Goal: Information Seeking & Learning: Learn about a topic

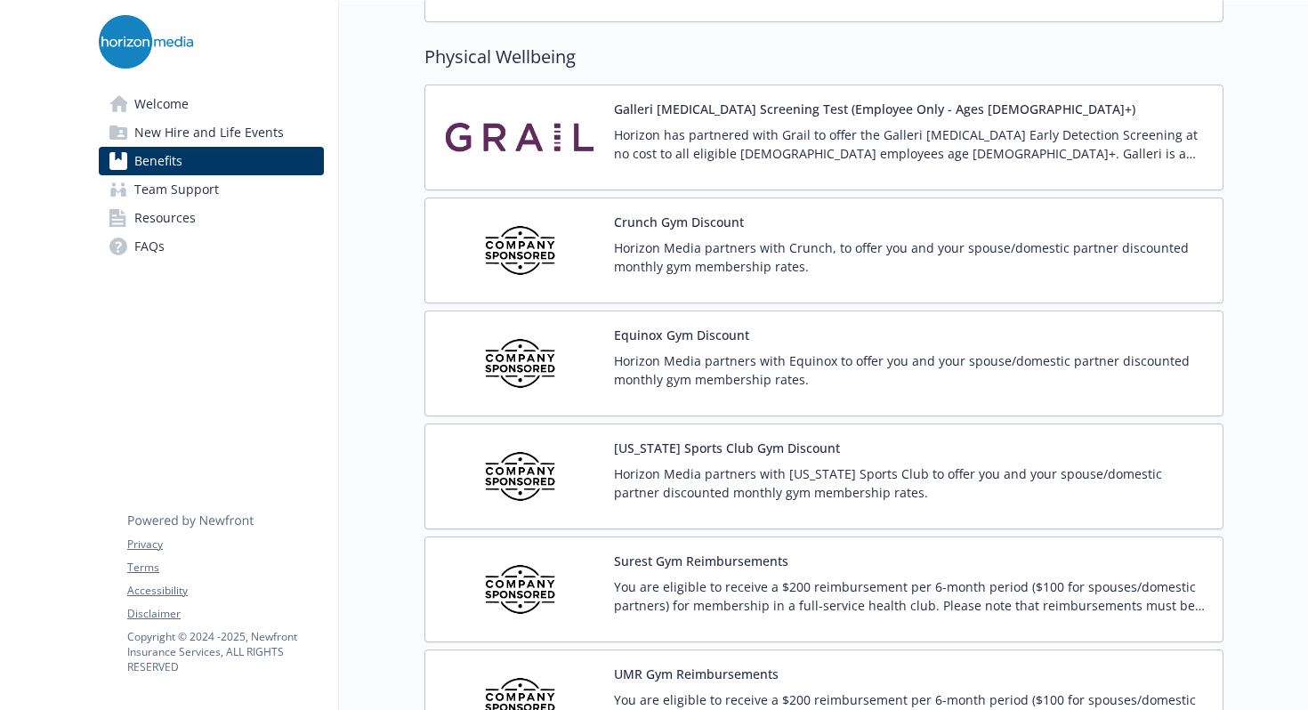
scroll to position [3988, 0]
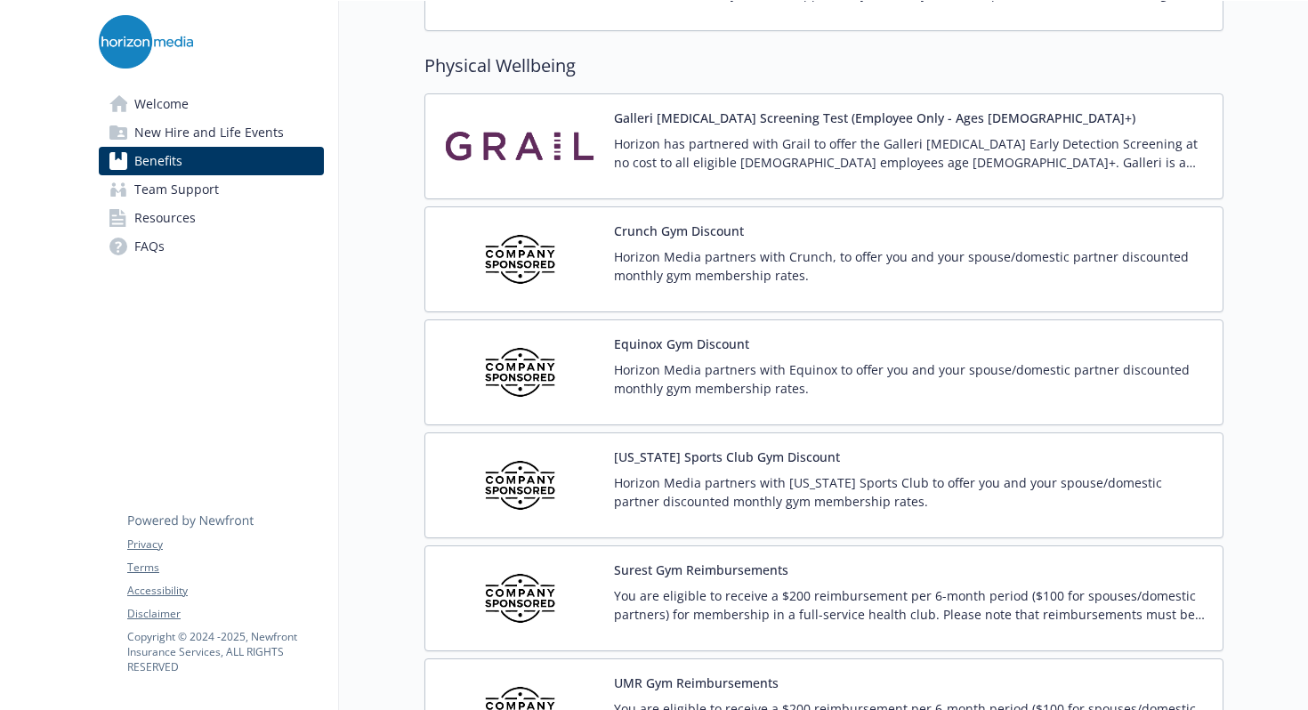
click at [613, 473] on div "[US_STATE] Sports Club Gym Discount Horizon Media partners with [US_STATE] Spor…" at bounding box center [824, 486] width 769 height 76
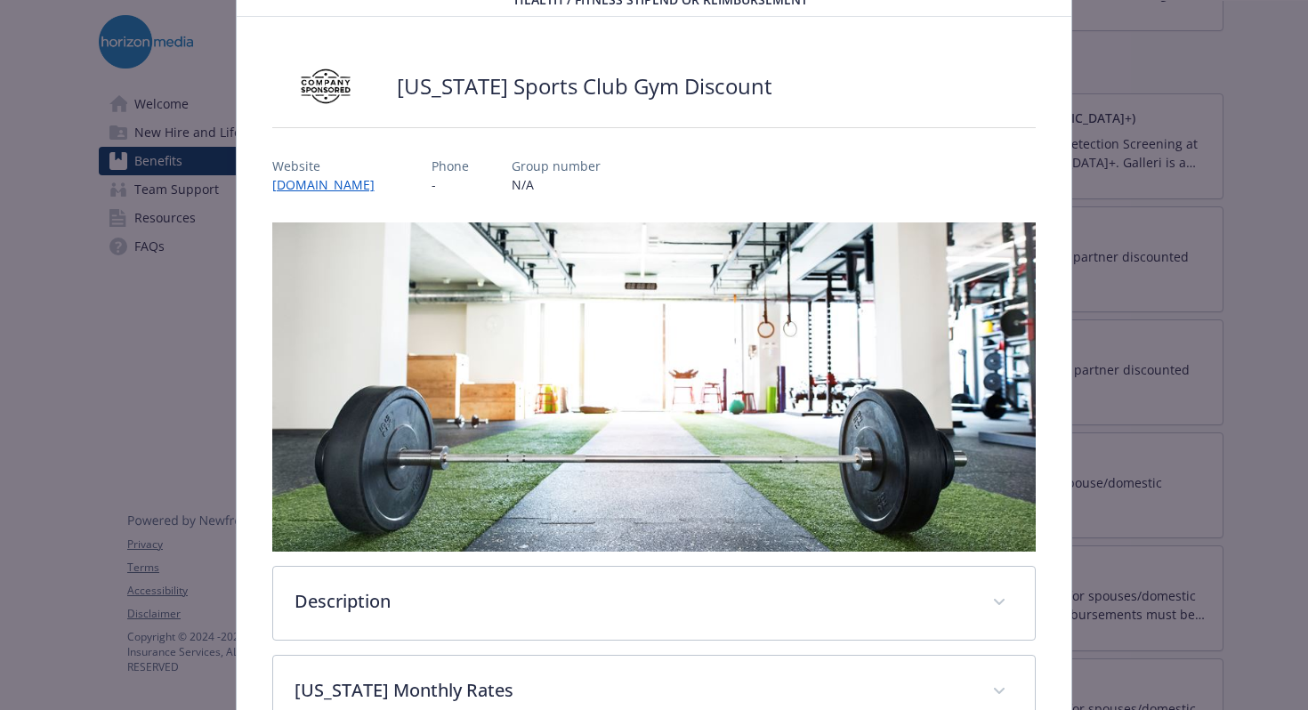
scroll to position [110, 0]
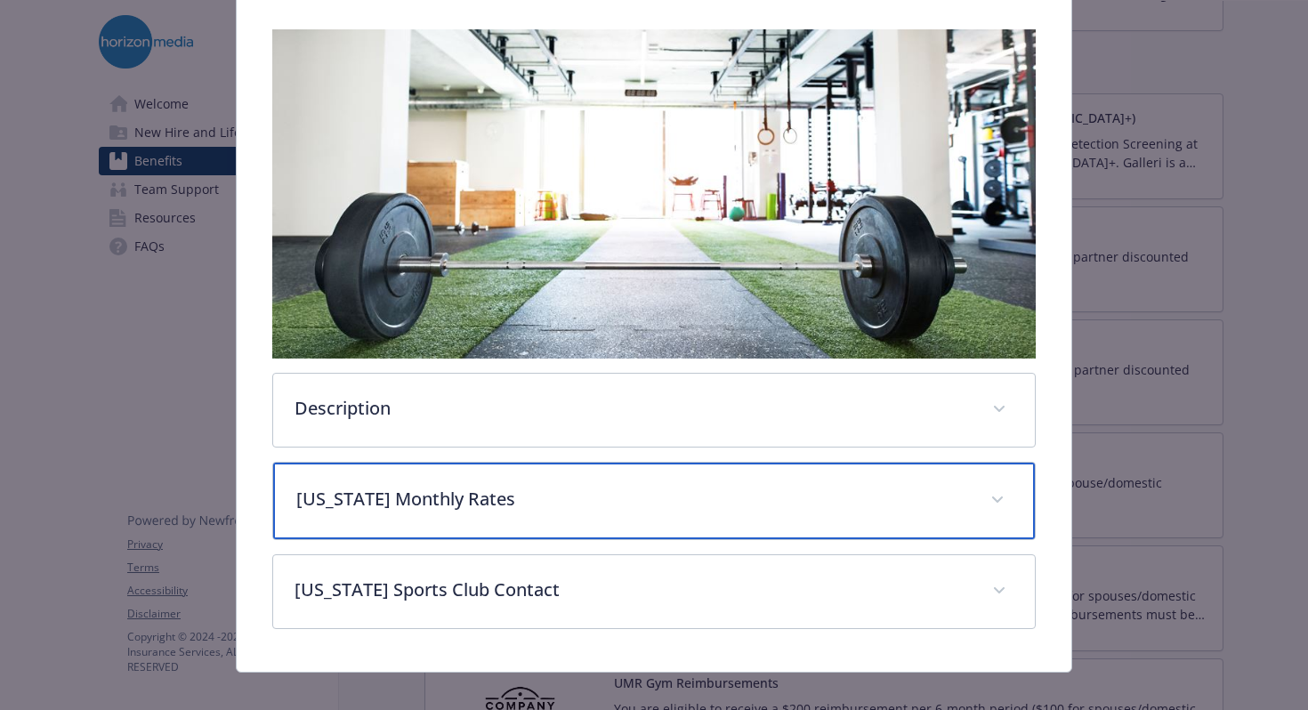
click at [351, 488] on p "[US_STATE] Monthly Rates" at bounding box center [633, 499] width 674 height 27
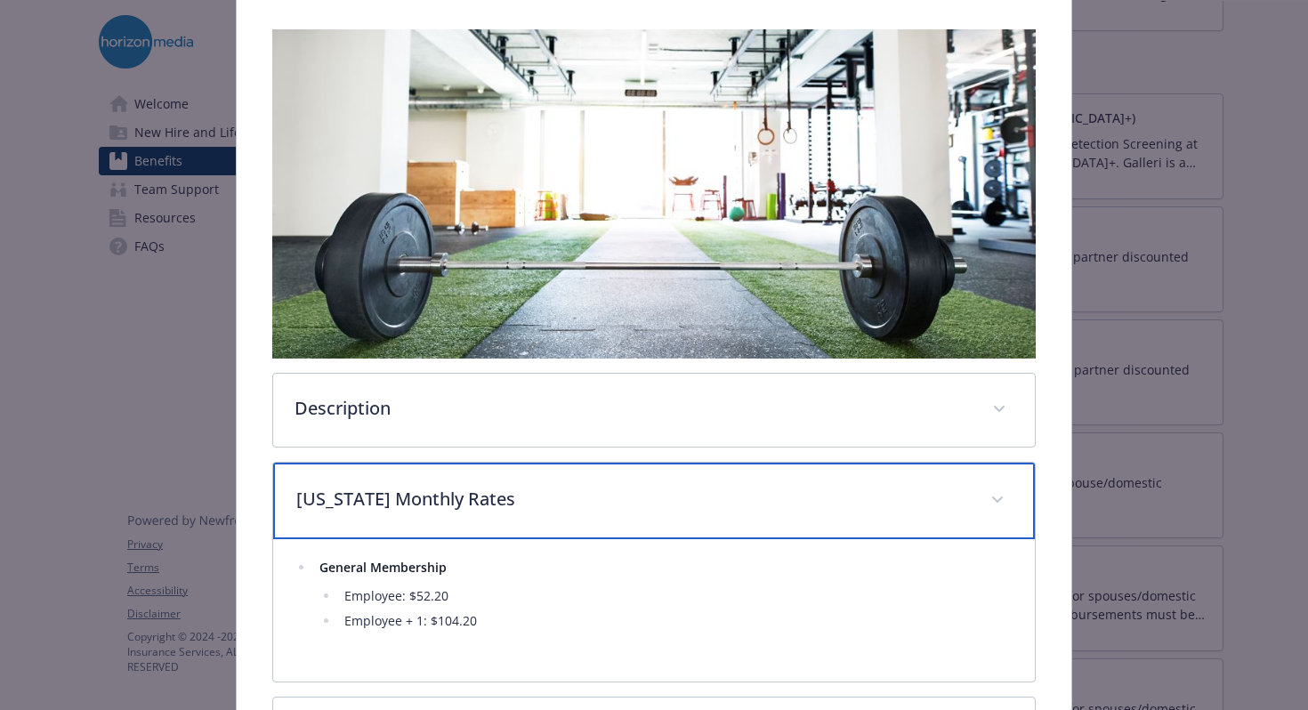
scroll to position [448, 0]
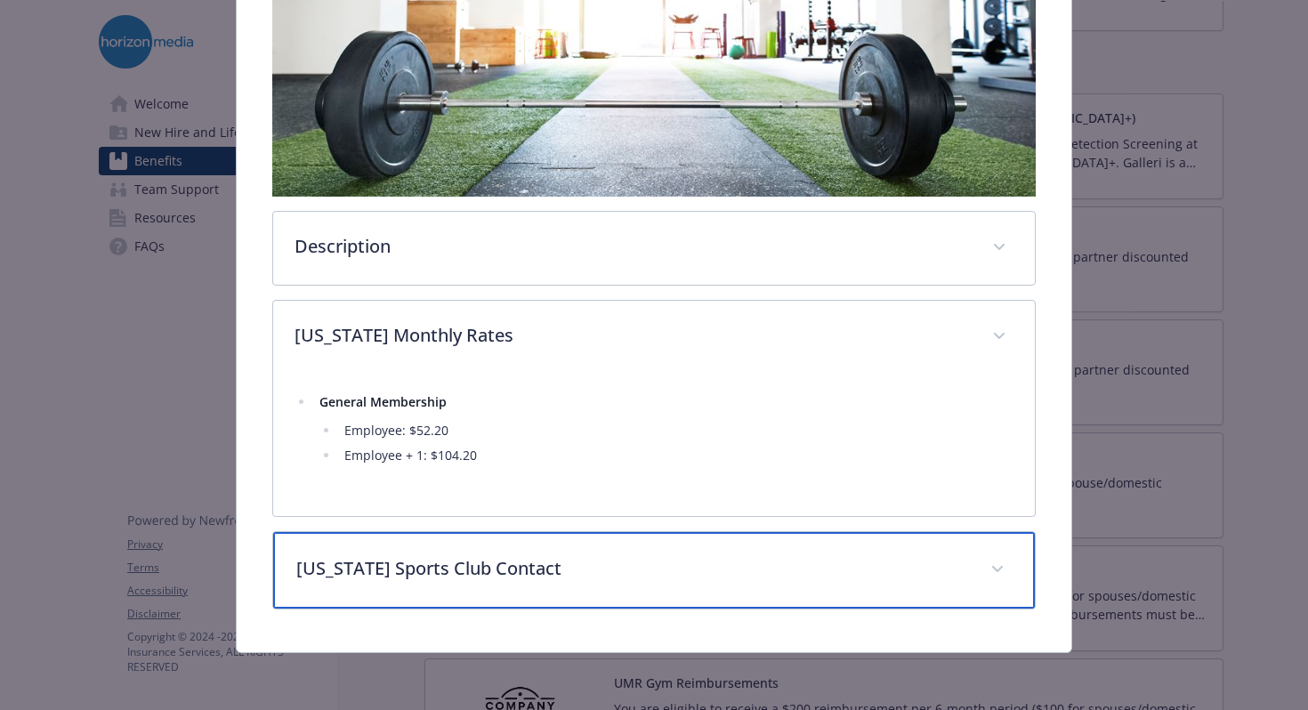
click at [358, 556] on p "[US_STATE] Sports Club Contact" at bounding box center [633, 568] width 674 height 27
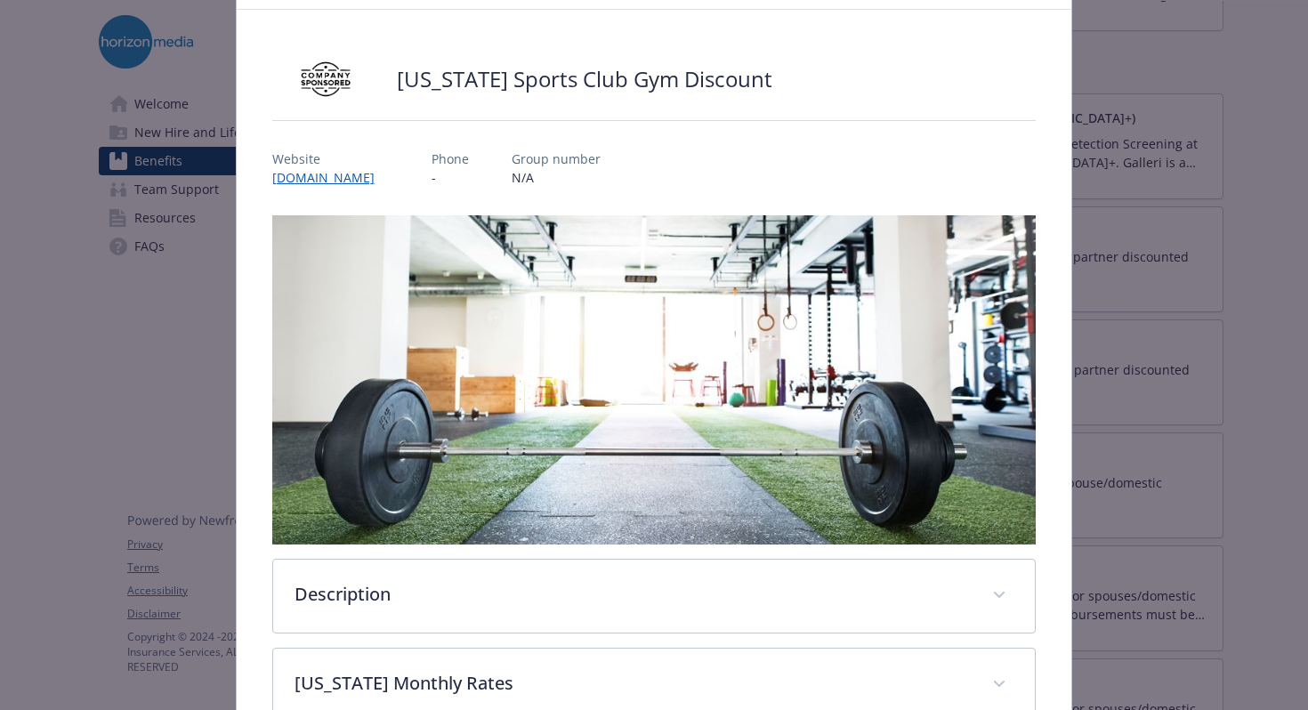
scroll to position [97, 0]
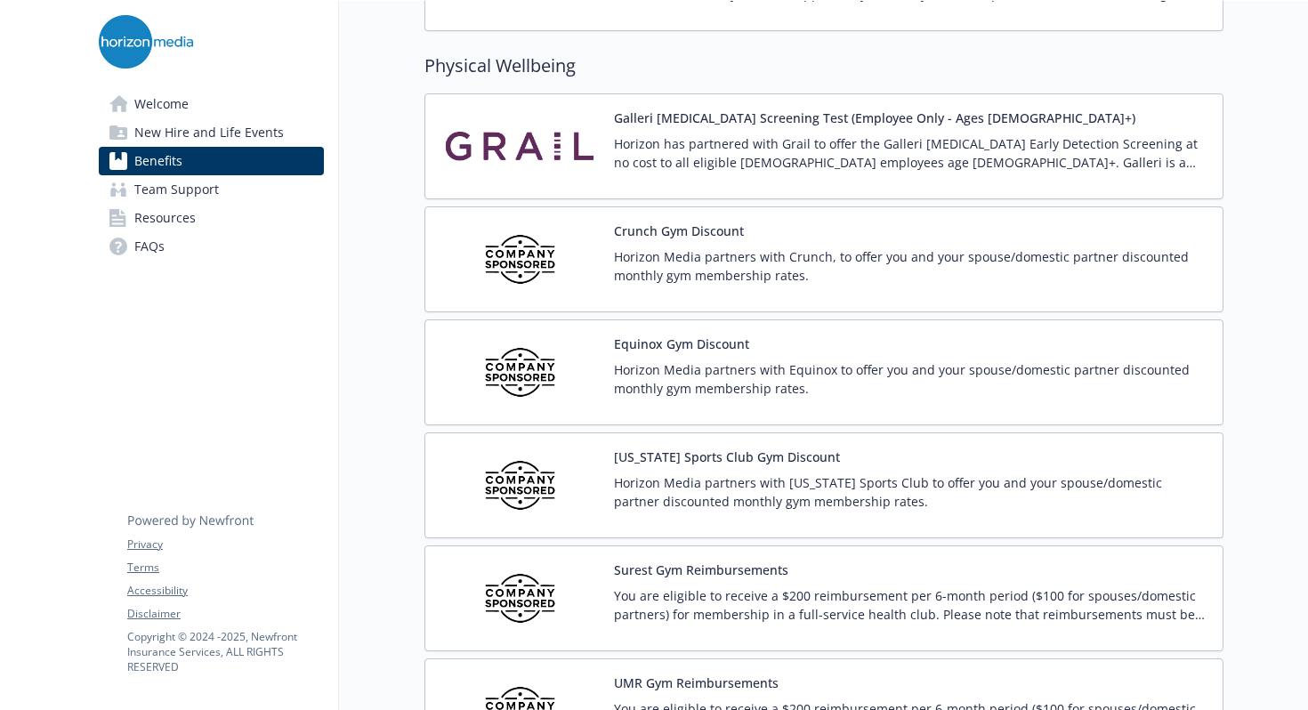
click at [614, 363] on p "Horizon Media partners with Equinox to offer you and your spouse/domestic partn…" at bounding box center [911, 378] width 594 height 37
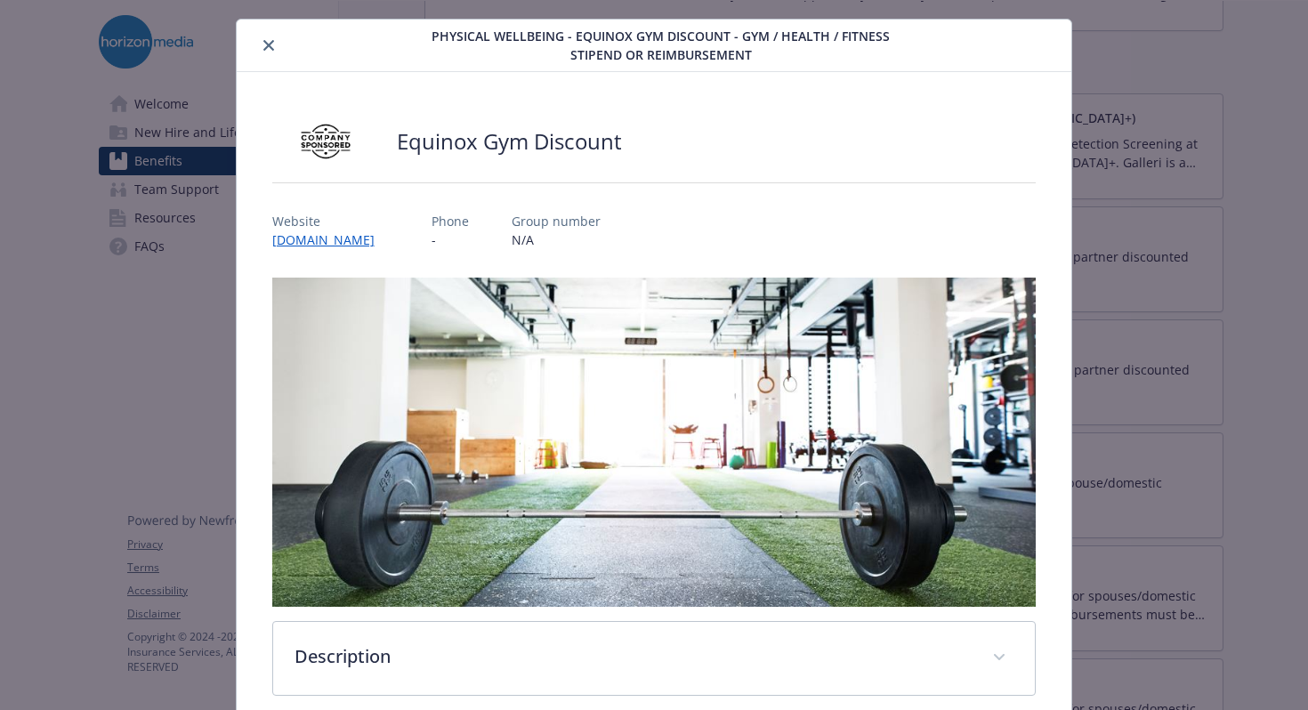
scroll to position [392, 0]
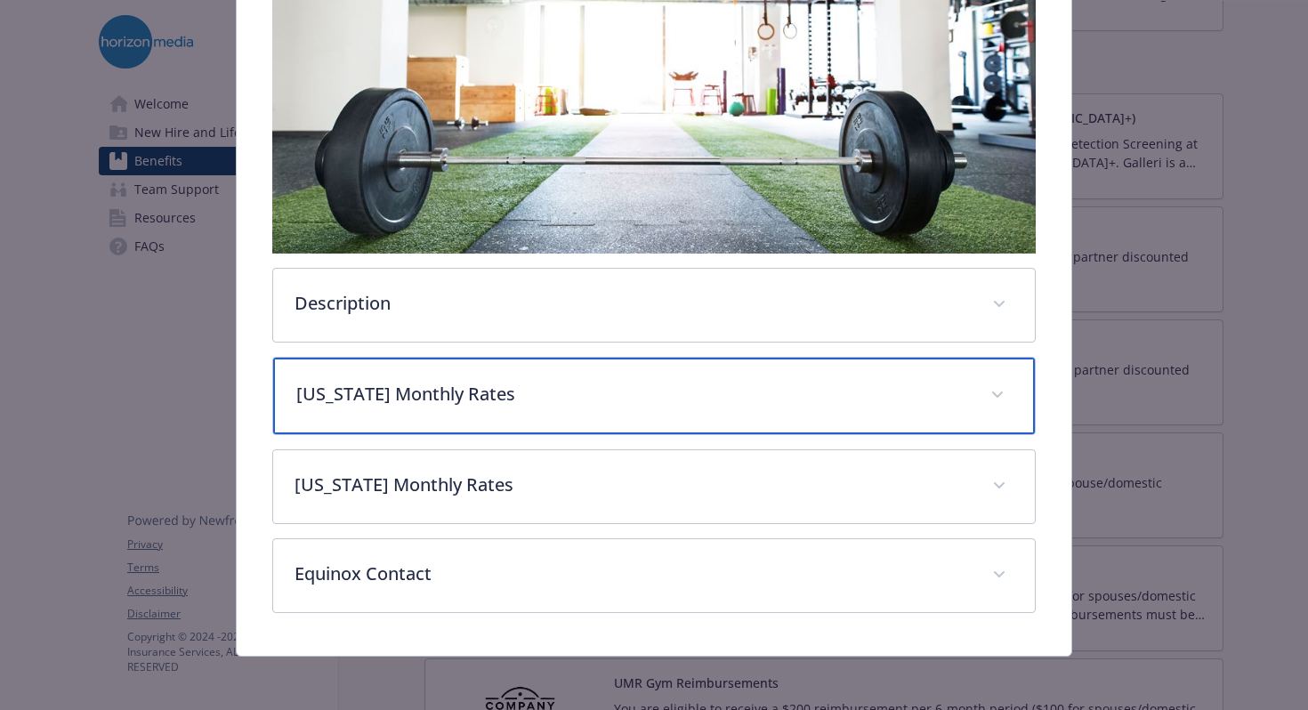
click at [544, 395] on p "[US_STATE] Monthly Rates" at bounding box center [633, 394] width 674 height 27
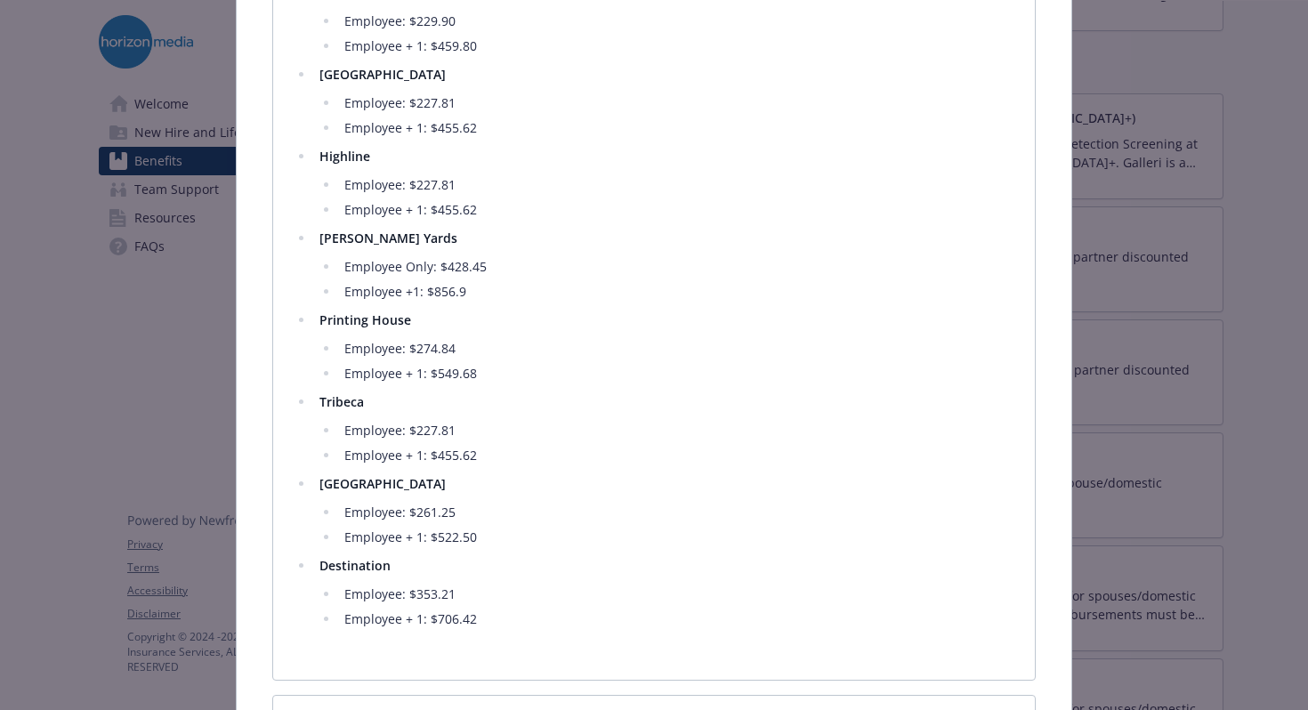
scroll to position [1030, 0]
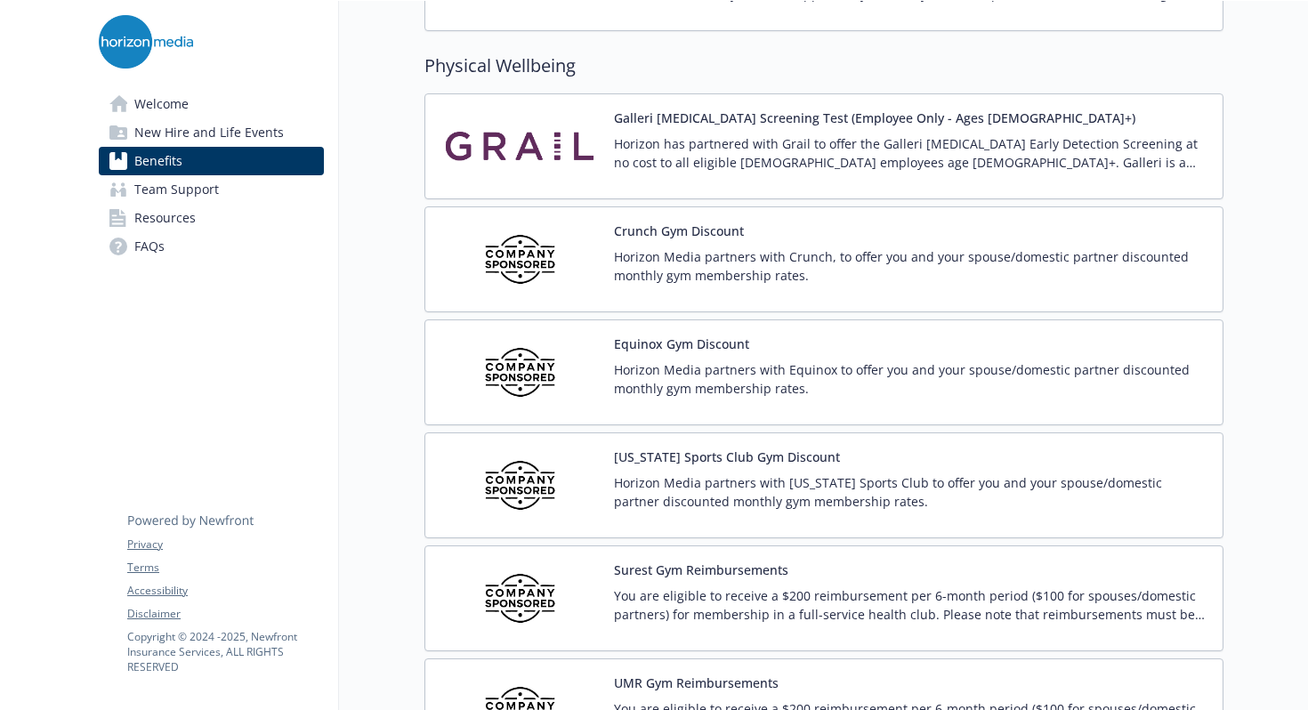
click at [570, 272] on img at bounding box center [520, 260] width 160 height 76
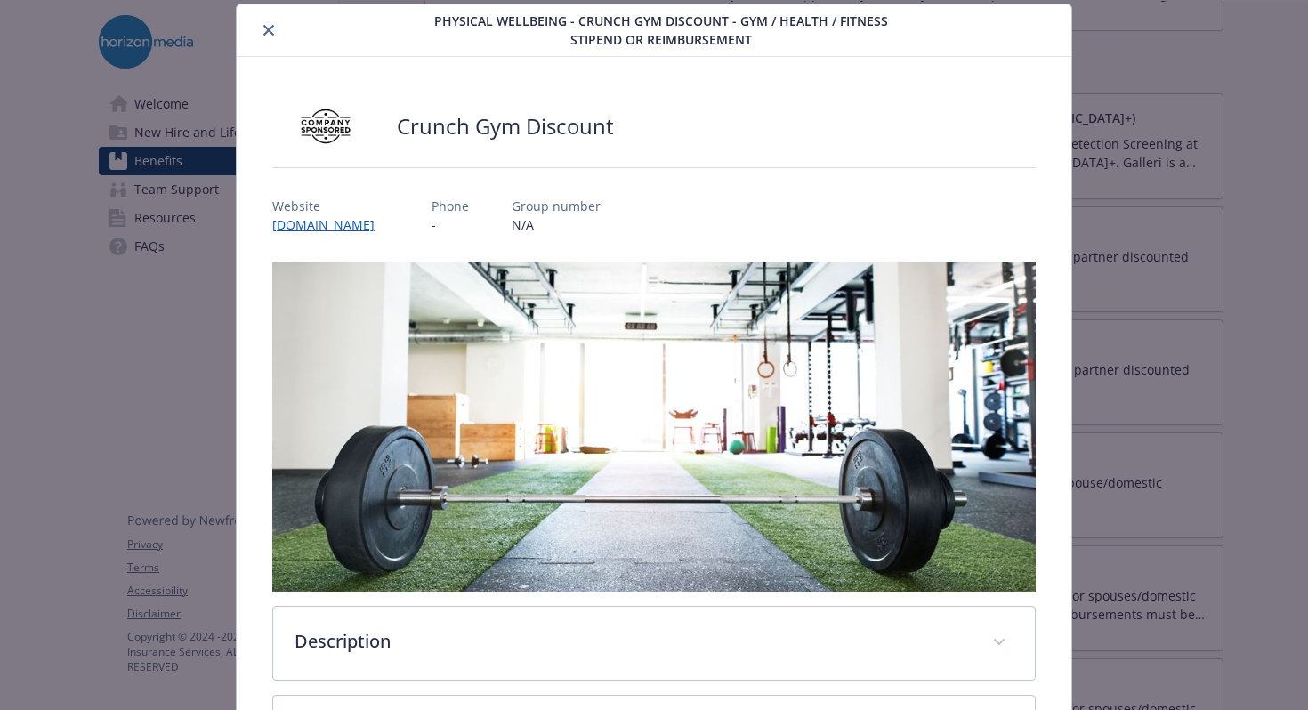
scroll to position [481, 0]
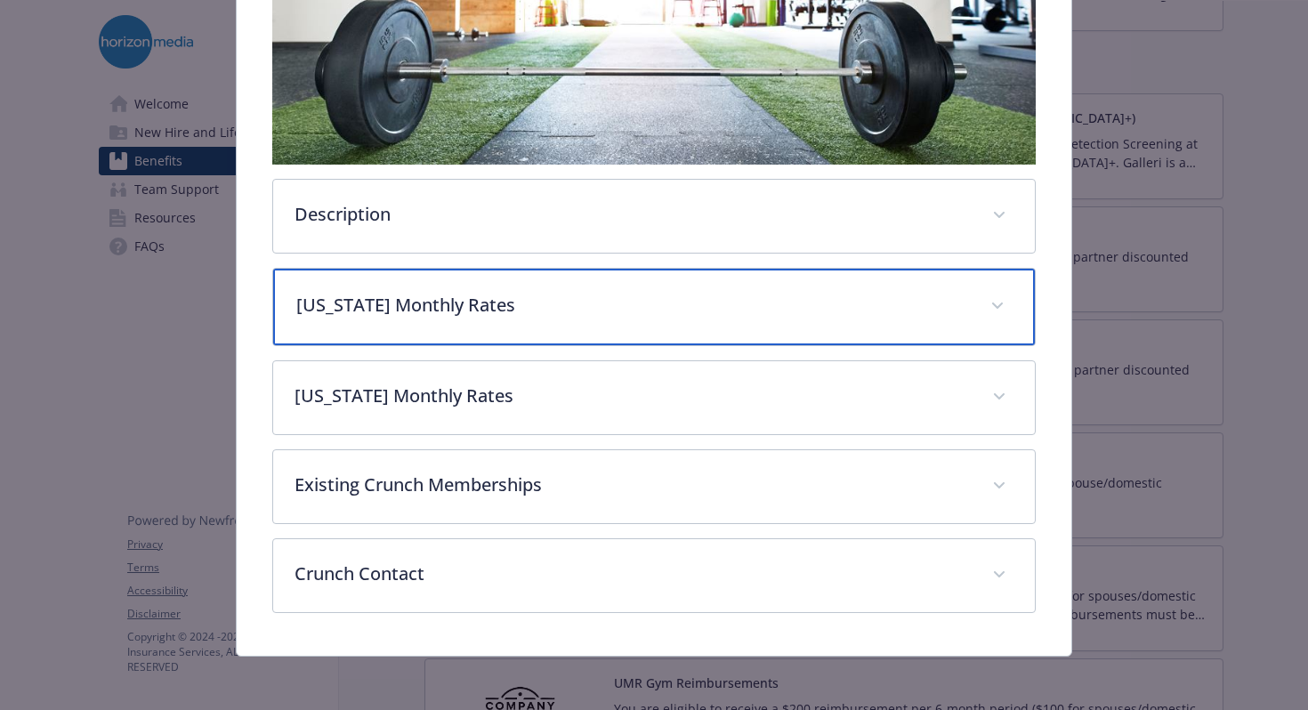
click at [489, 323] on div "[US_STATE] Monthly Rates" at bounding box center [654, 307] width 763 height 77
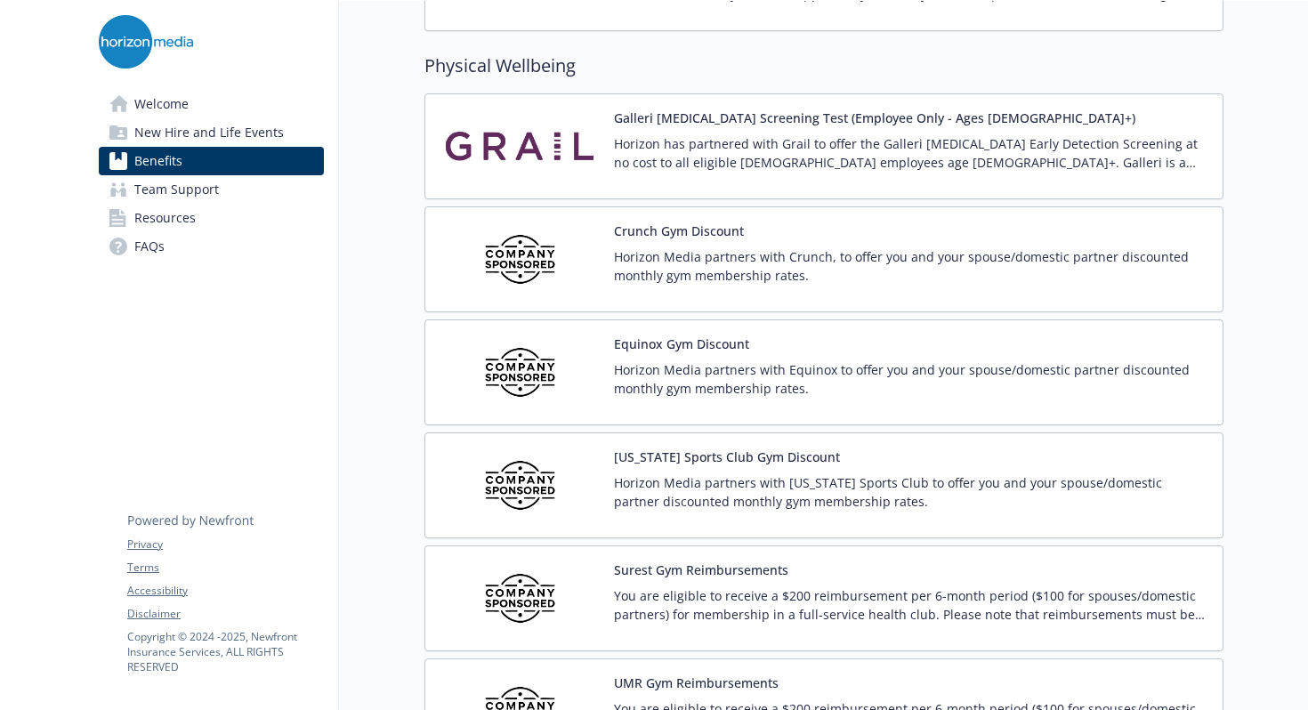
click at [686, 253] on p "Horizon Media partners with Crunch, to offer you and your spouse/domestic partn…" at bounding box center [911, 265] width 594 height 37
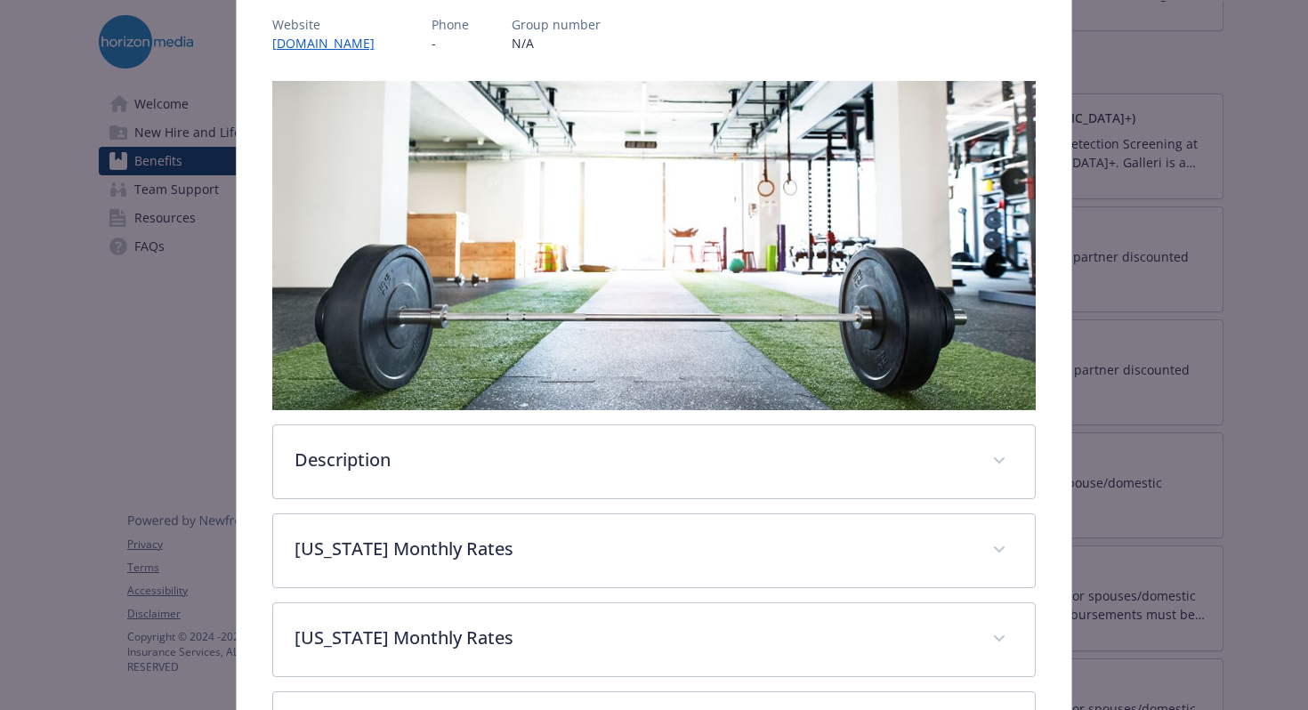
scroll to position [481, 0]
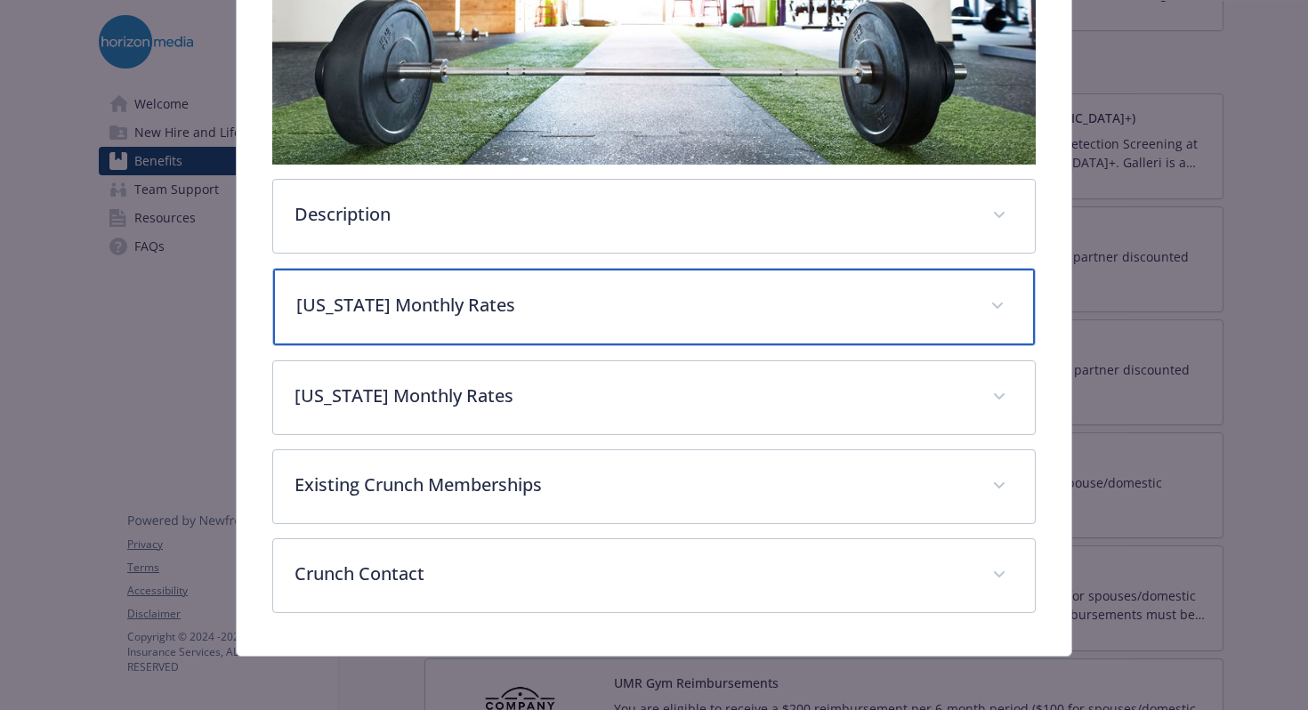
click at [672, 319] on div "[US_STATE] Monthly Rates" at bounding box center [654, 307] width 763 height 77
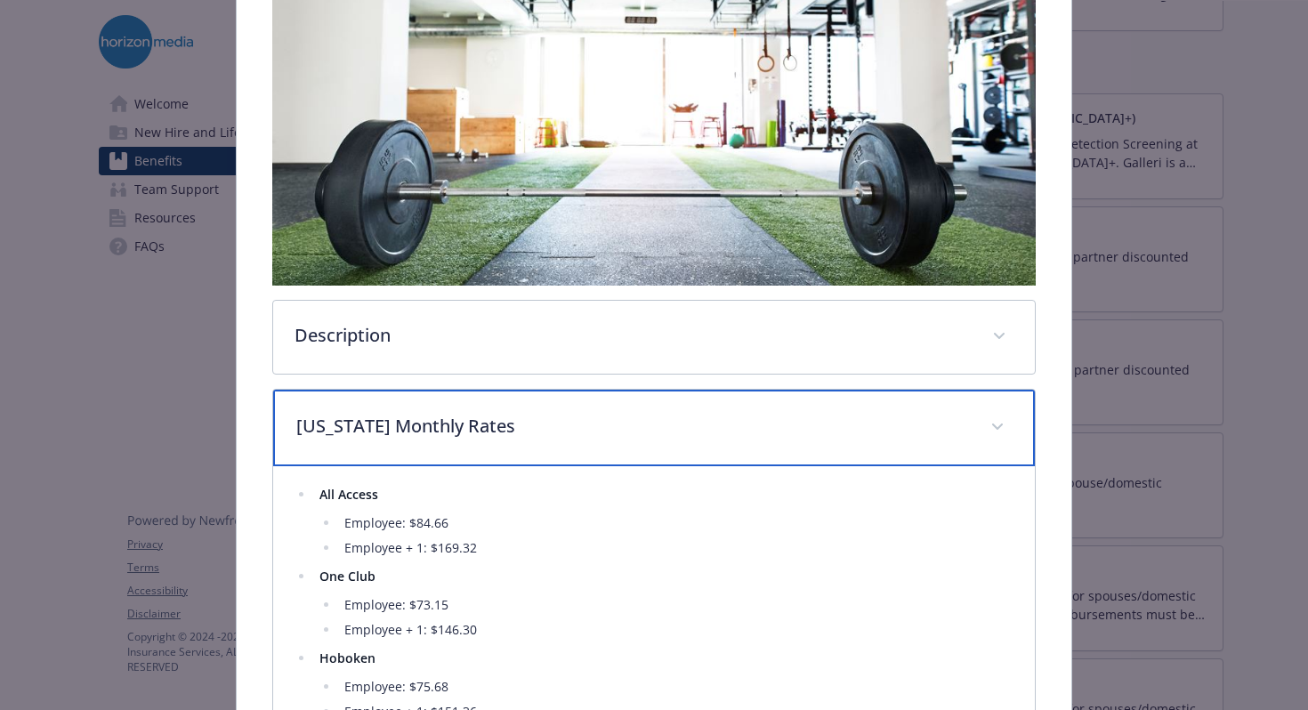
scroll to position [134, 0]
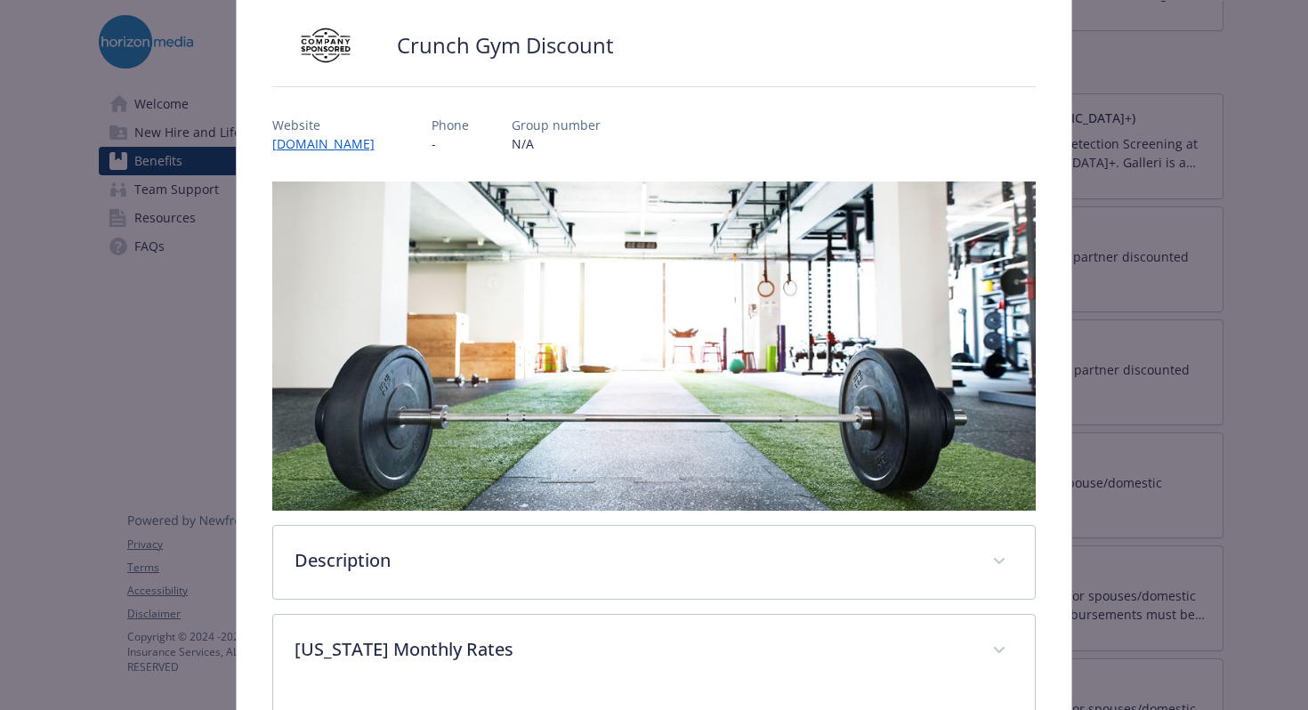
click at [346, 155] on div "Crunch Gym Discount Website [DOMAIN_NAME] Phone - Group number N/A Description …" at bounding box center [654, 640] width 764 height 1243
click at [344, 152] on div "Website [DOMAIN_NAME]" at bounding box center [330, 134] width 117 height 37
click at [344, 150] on link "[DOMAIN_NAME]" at bounding box center [332, 143] width 120 height 20
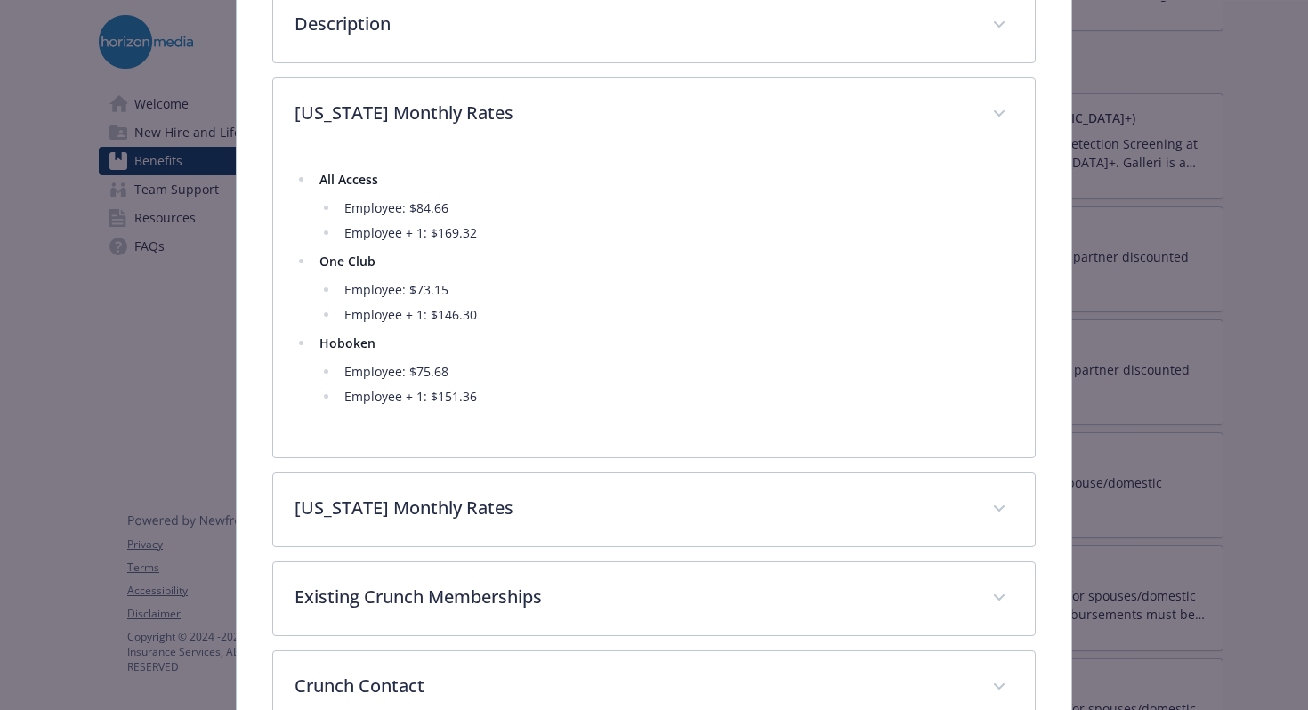
scroll to position [672, 0]
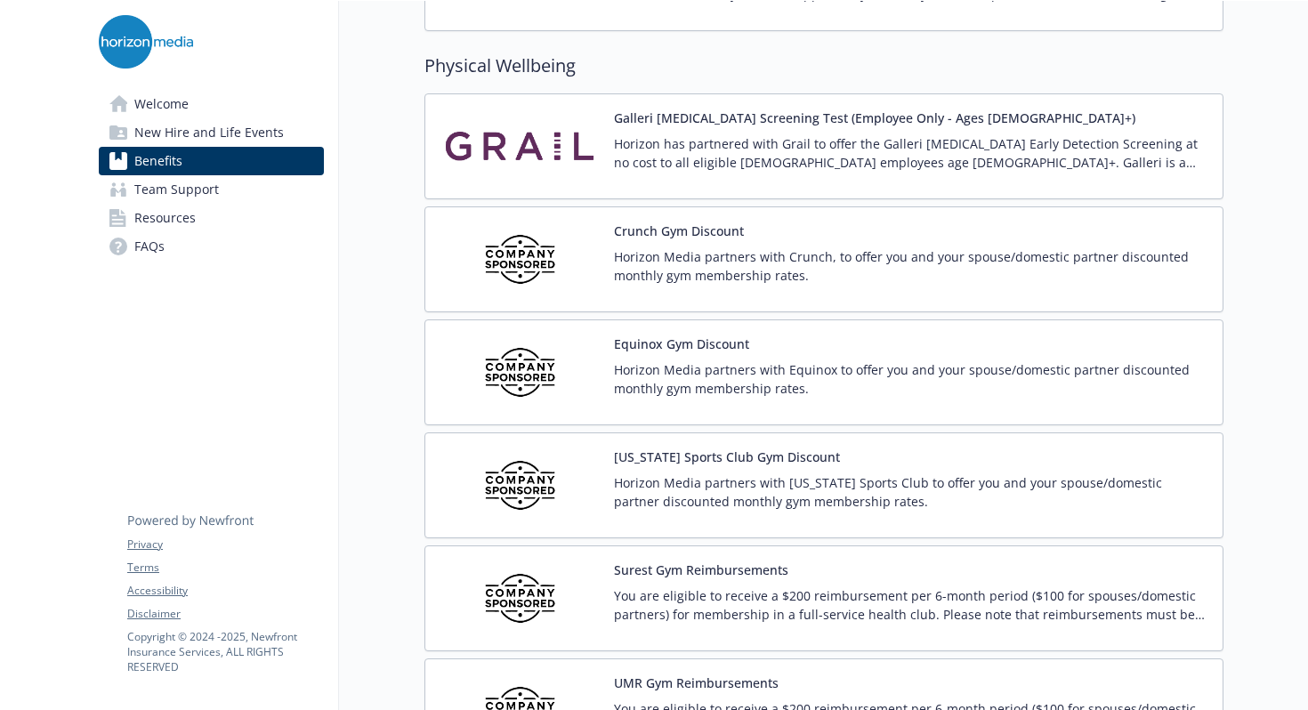
click at [648, 283] on p "Horizon Media partners with Crunch, to offer you and your spouse/domestic partn…" at bounding box center [911, 265] width 594 height 37
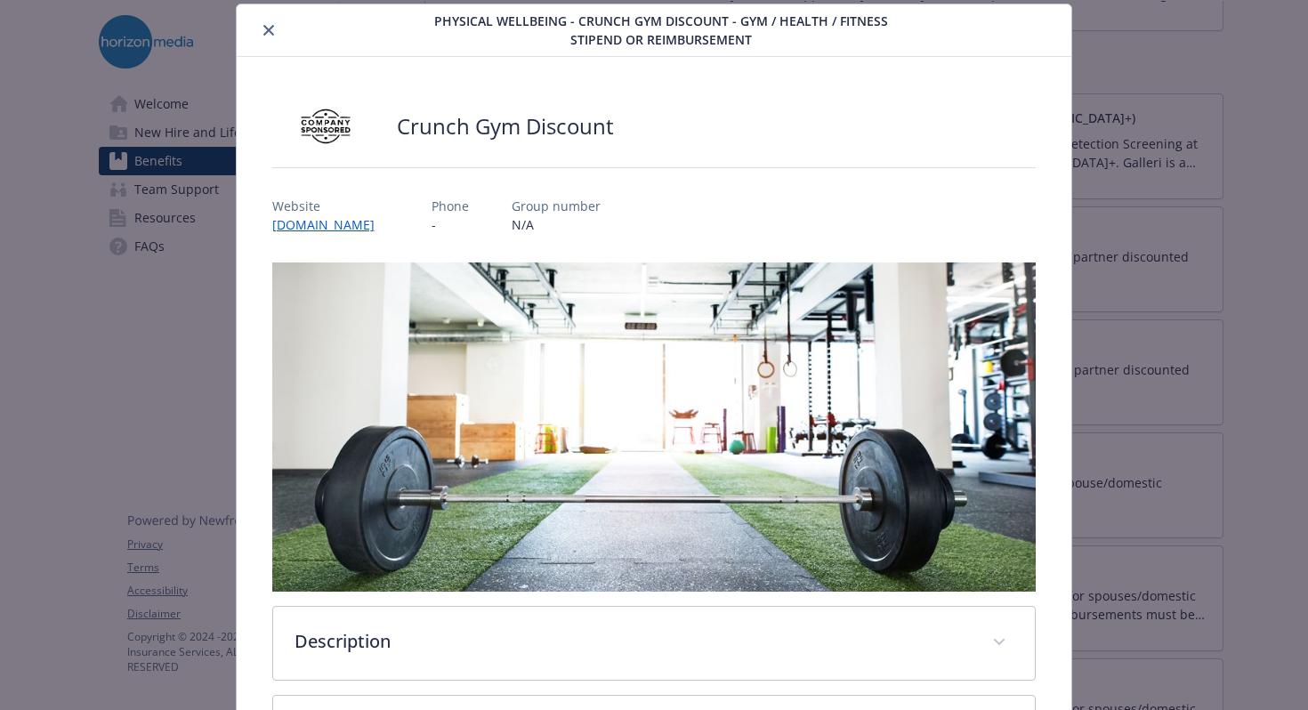
scroll to position [373, 0]
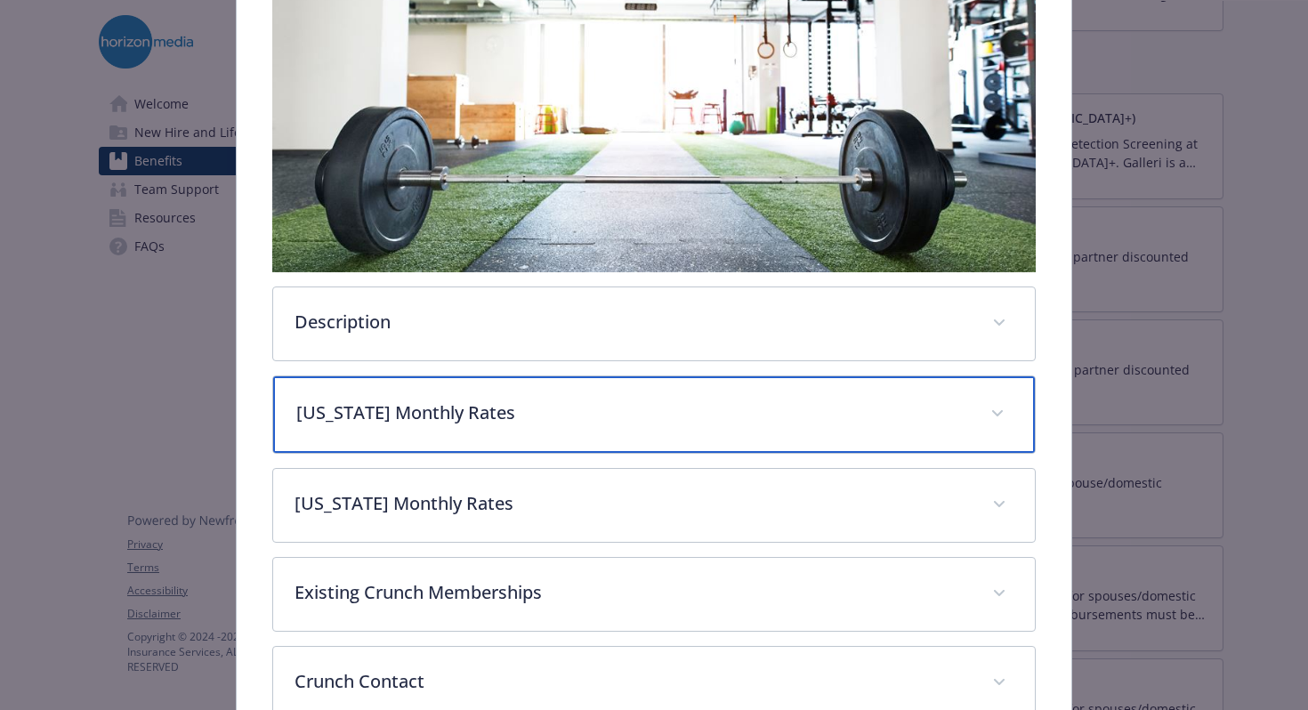
click at [521, 408] on p "[US_STATE] Monthly Rates" at bounding box center [633, 413] width 674 height 27
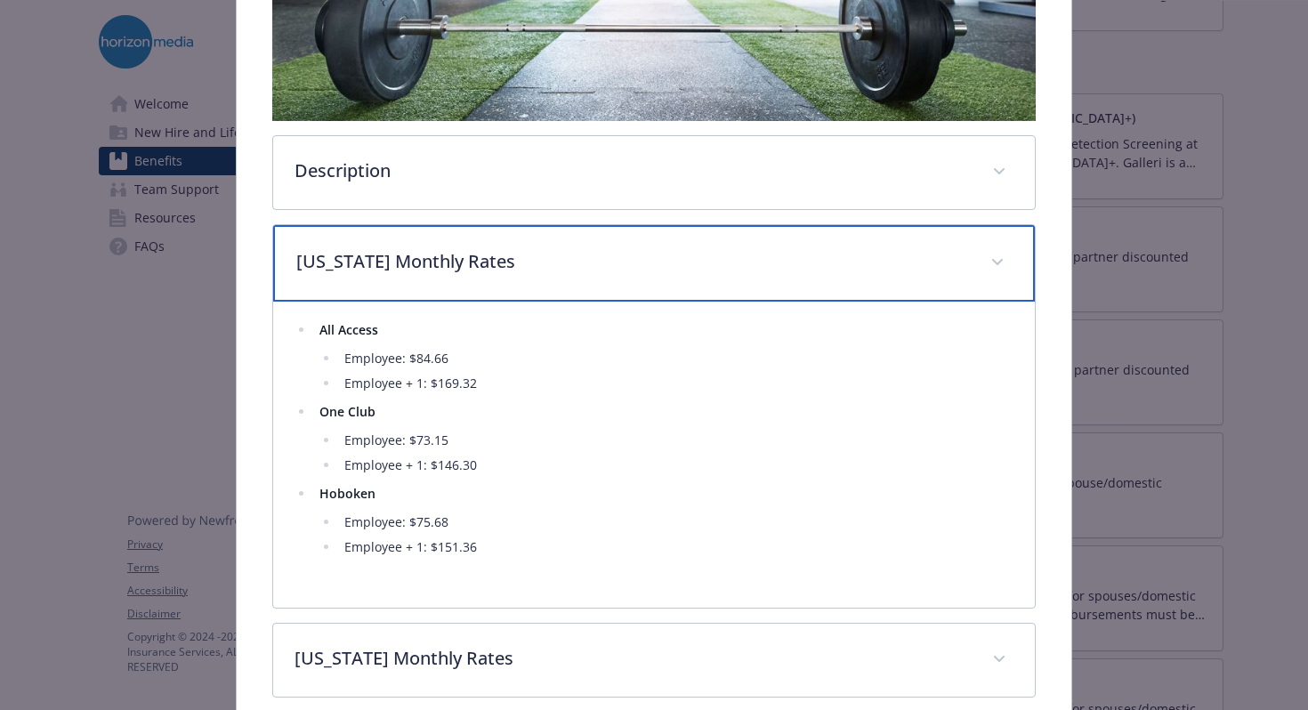
scroll to position [526, 0]
